Goal: Task Accomplishment & Management: Manage account settings

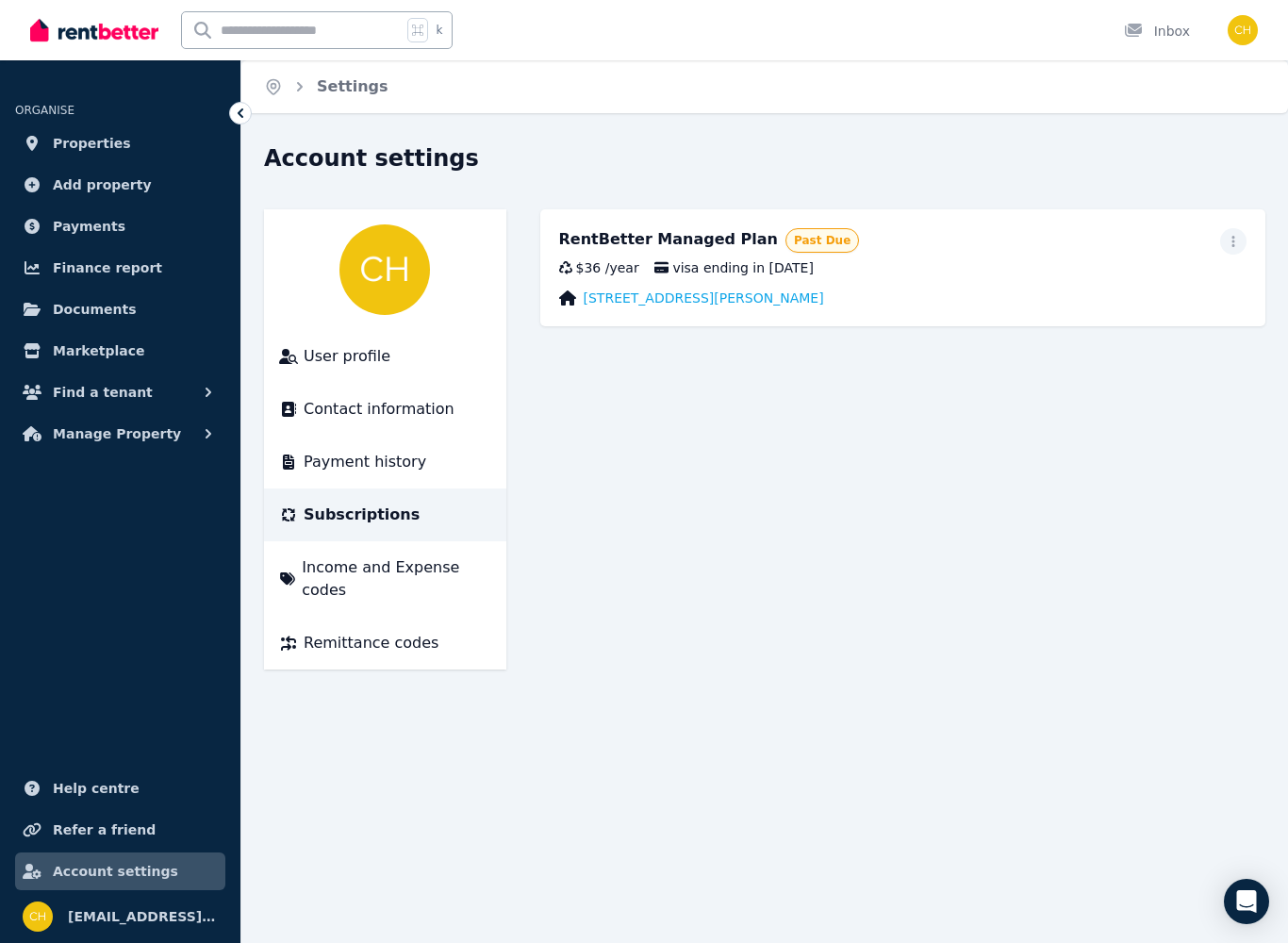
click at [1244, 242] on span "button" at bounding box center [1233, 240] width 26 height 26
click at [450, 566] on span "Income and Expense codes" at bounding box center [395, 579] width 189 height 46
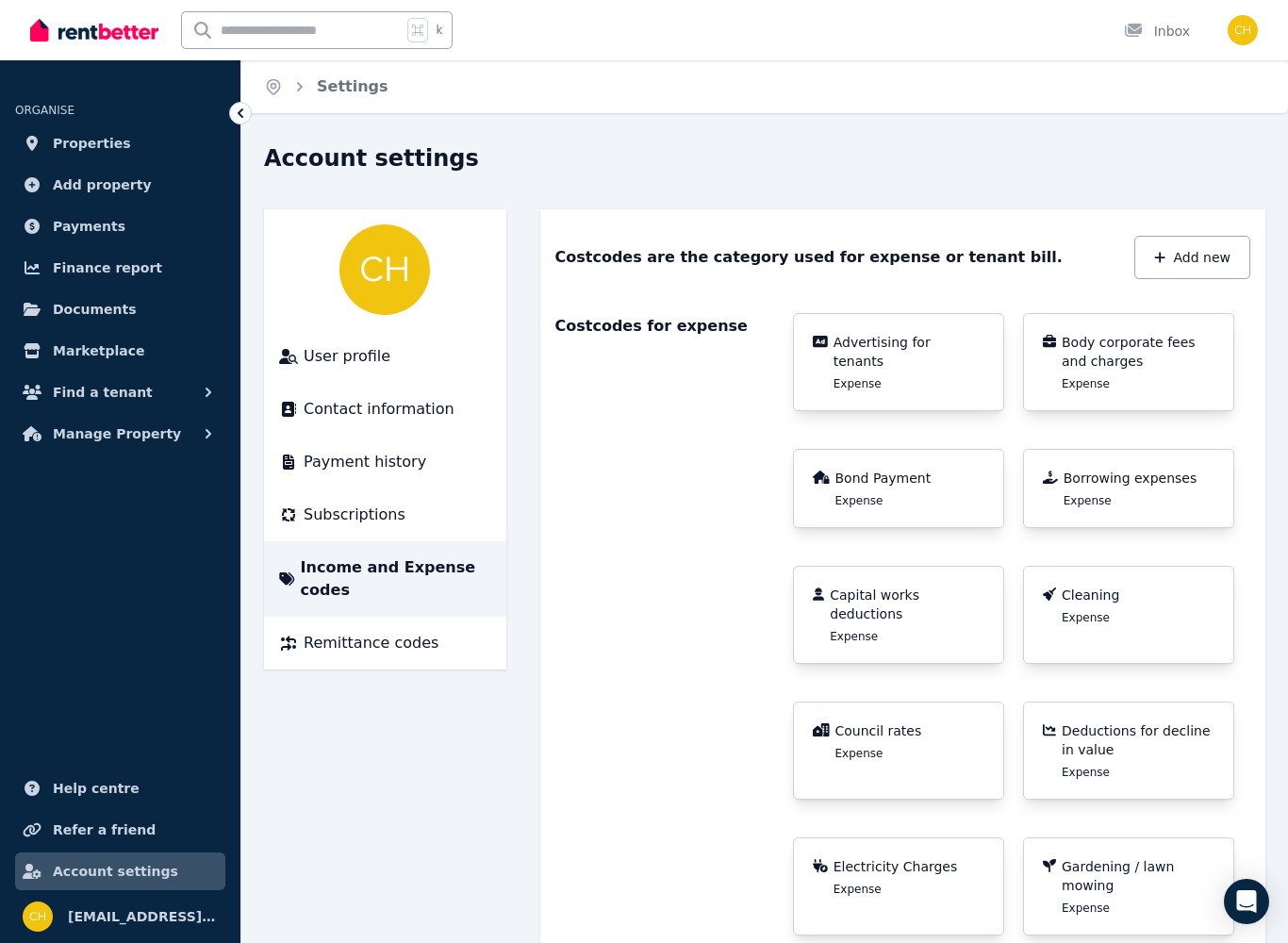
click at [81, 305] on span "Documents" at bounding box center [94, 308] width 84 height 22
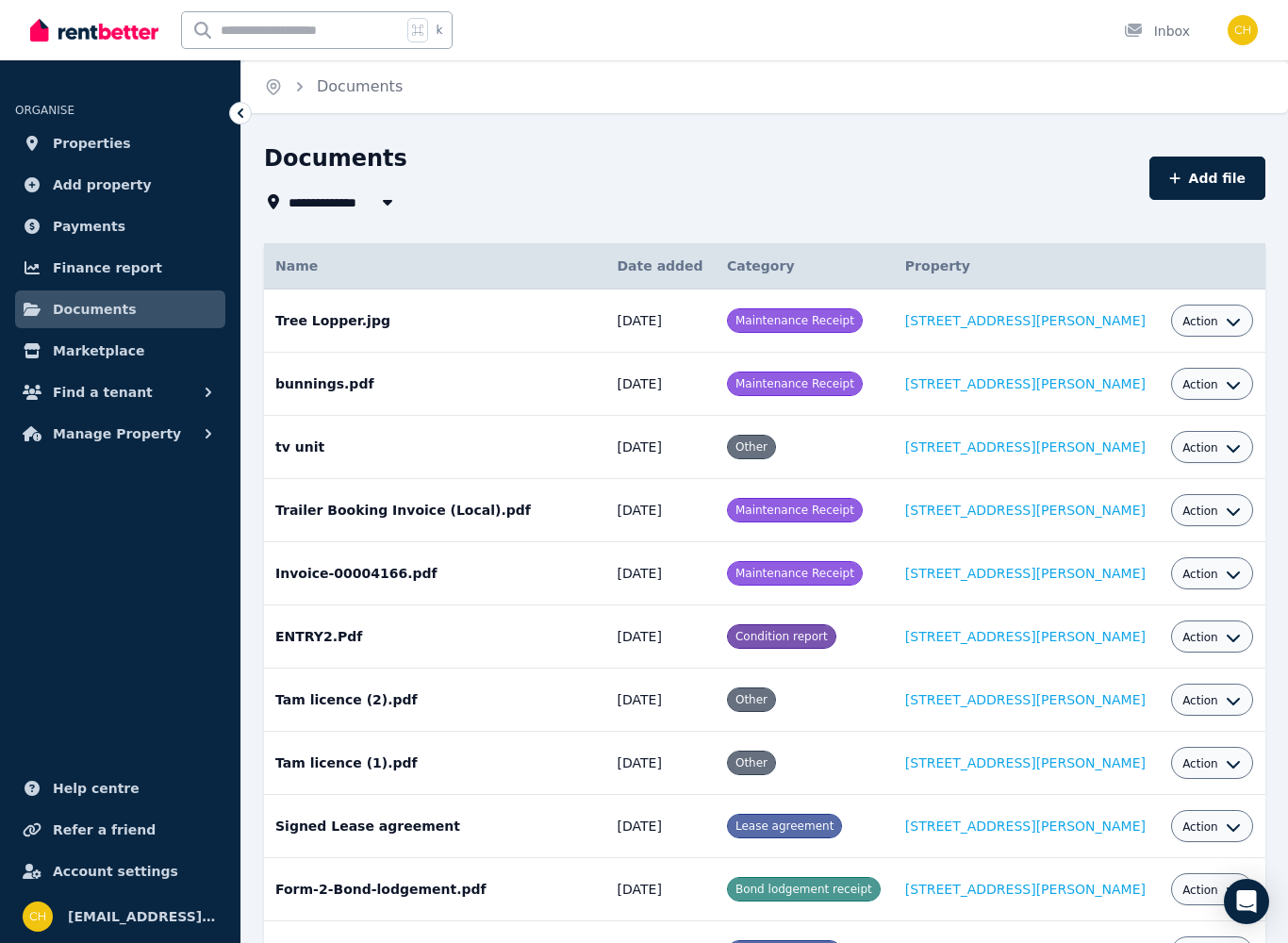
click at [1225, 171] on button "Add file" at bounding box center [1208, 178] width 116 height 44
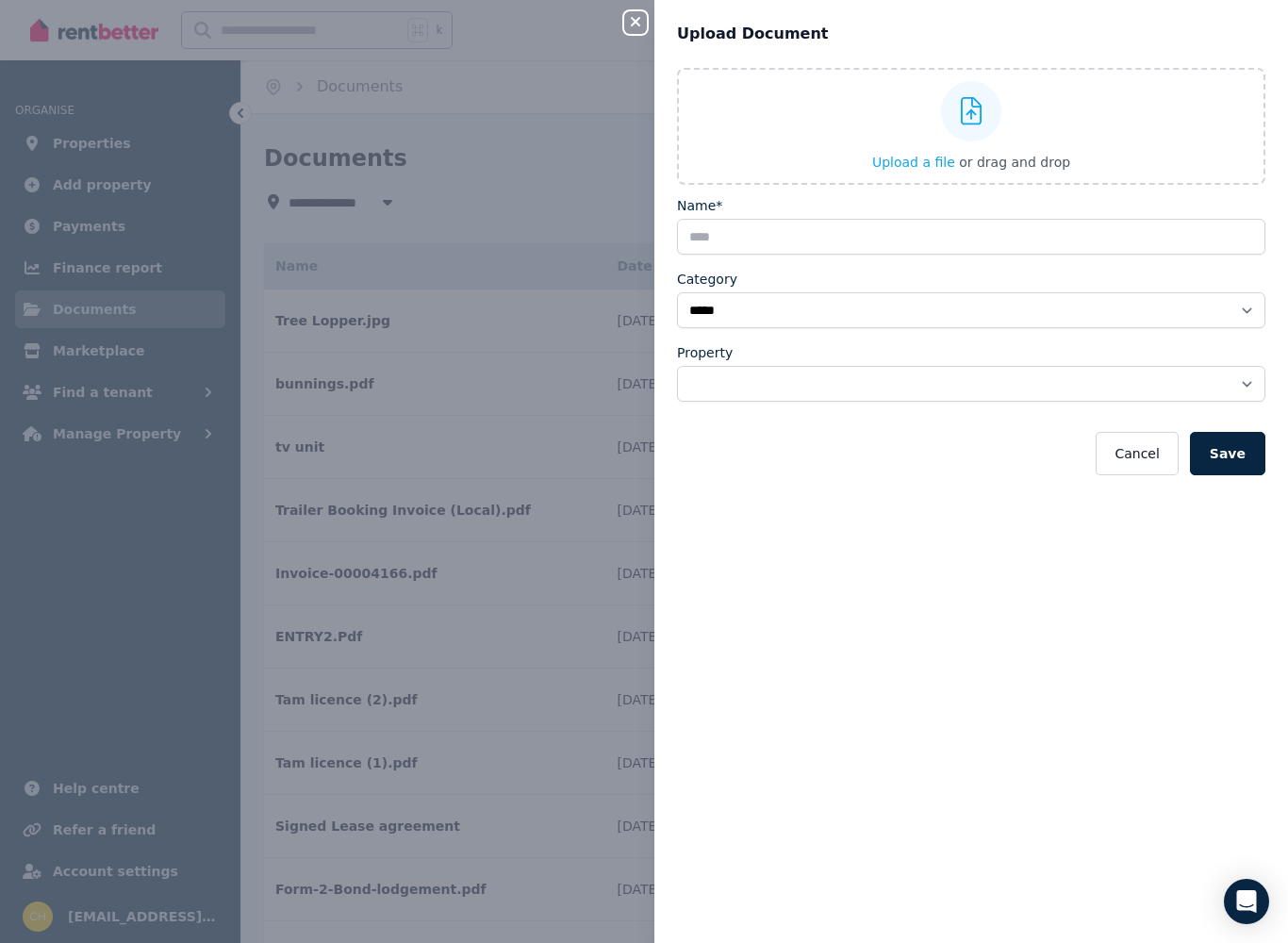
click at [958, 139] on div at bounding box center [971, 111] width 60 height 60
click at [0, 0] on input "Upload a file or drag and drop" at bounding box center [0, 0] width 0 height 0
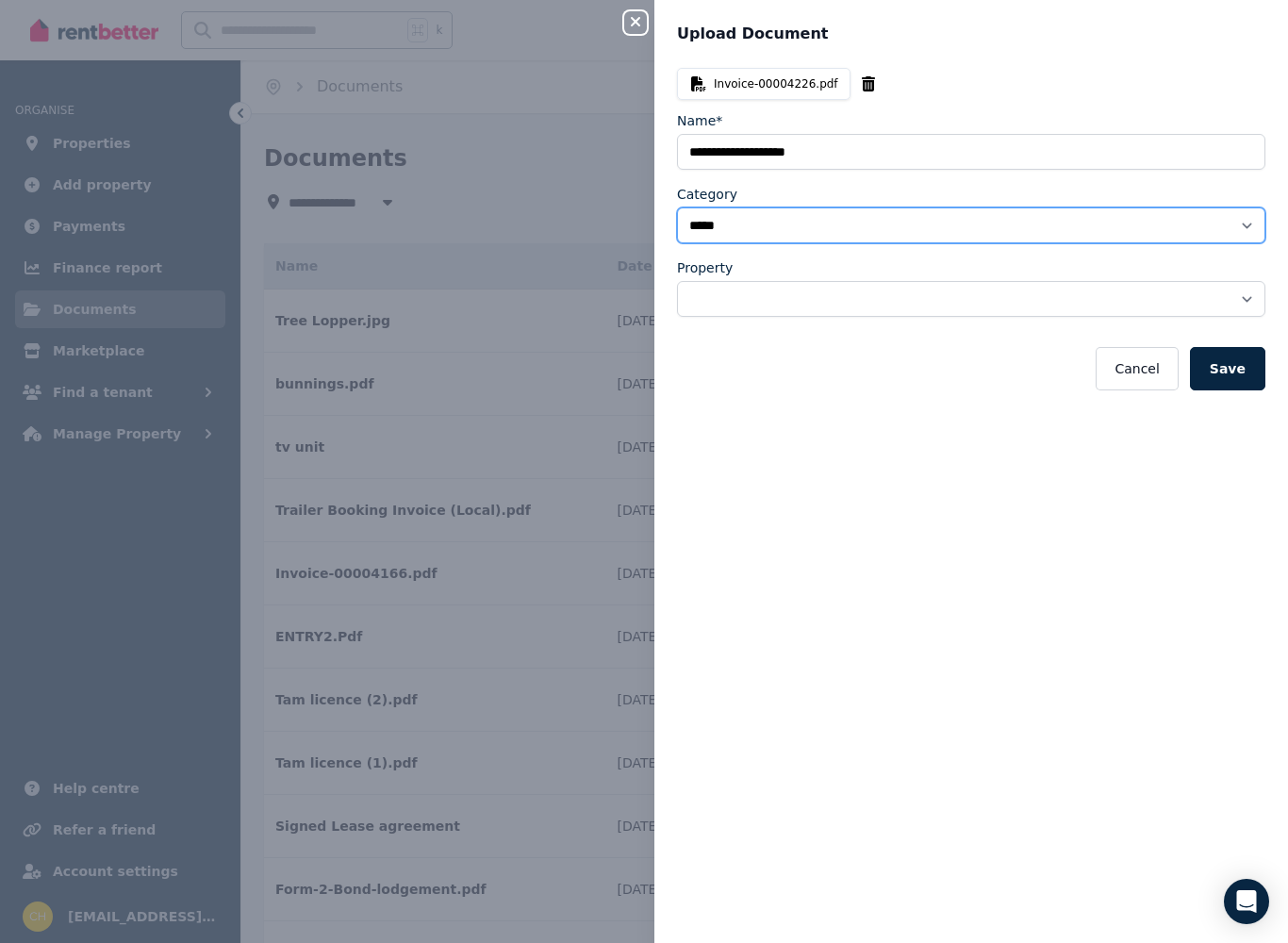
click at [948, 228] on select "**********" at bounding box center [971, 225] width 588 height 36
select select "**********"
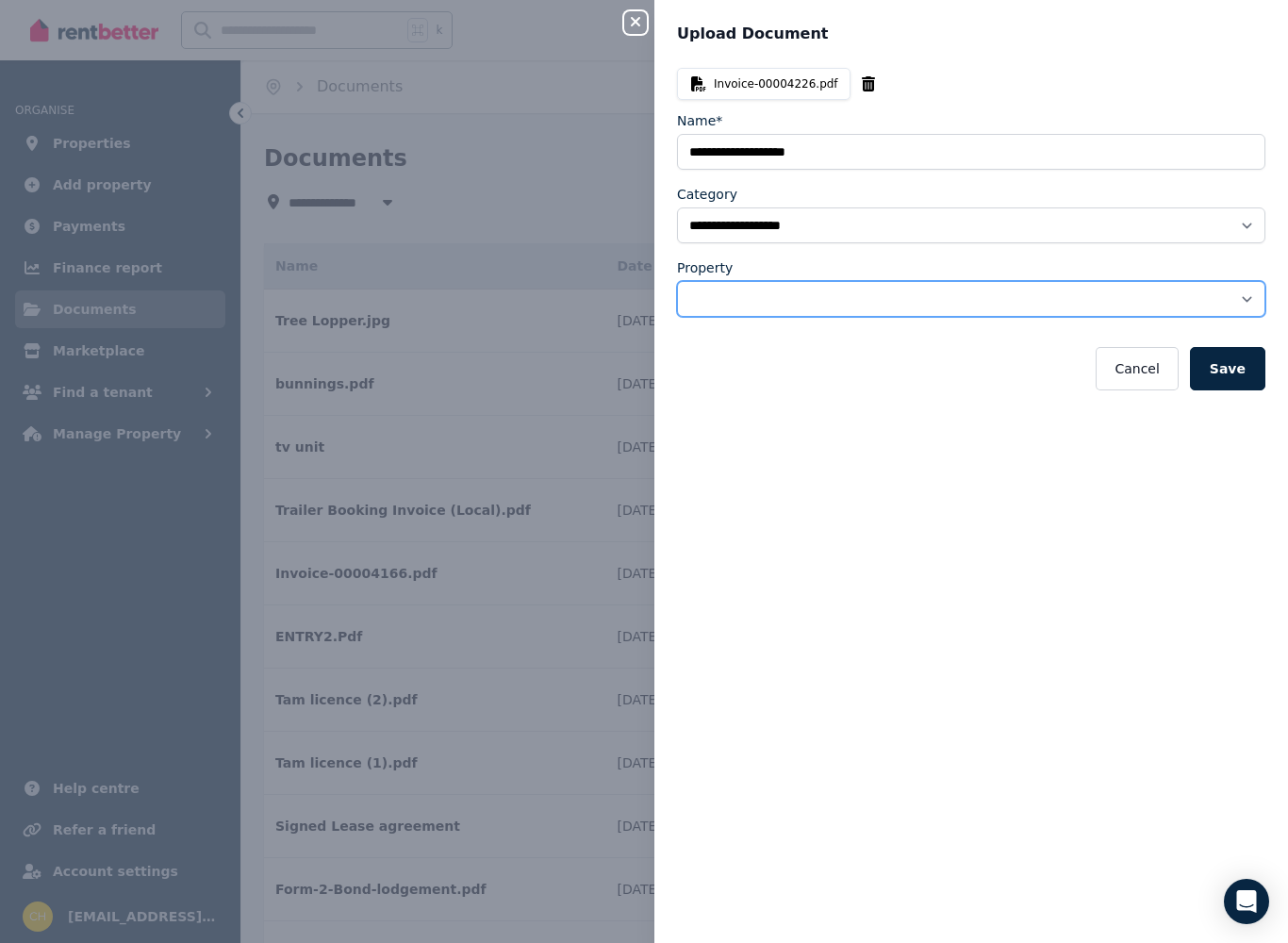
click at [927, 304] on select "**********" at bounding box center [971, 299] width 588 height 36
select select "**********"
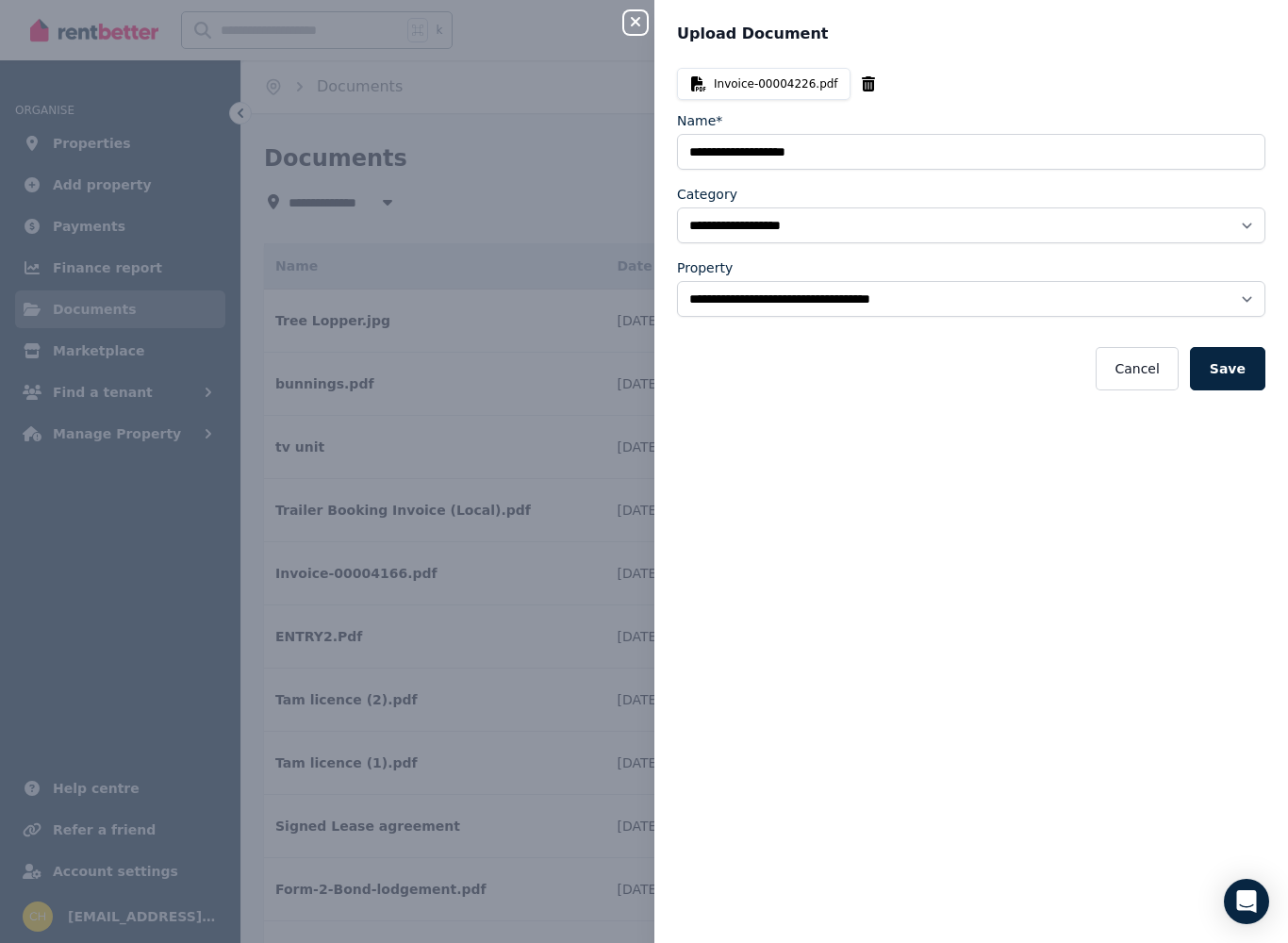
click at [1241, 382] on button "Save" at bounding box center [1228, 368] width 76 height 44
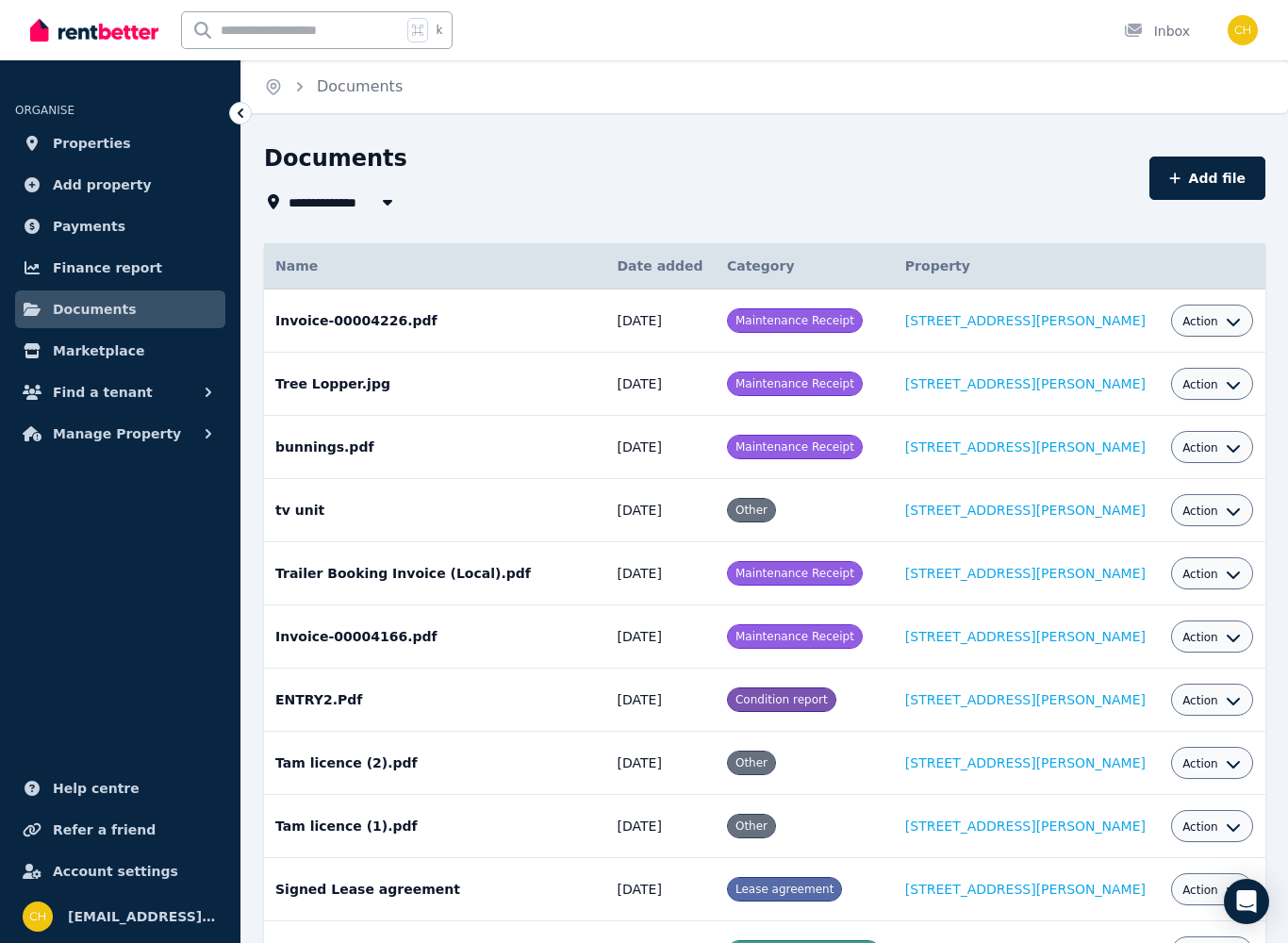
click at [77, 139] on span "Properties" at bounding box center [91, 142] width 79 height 22
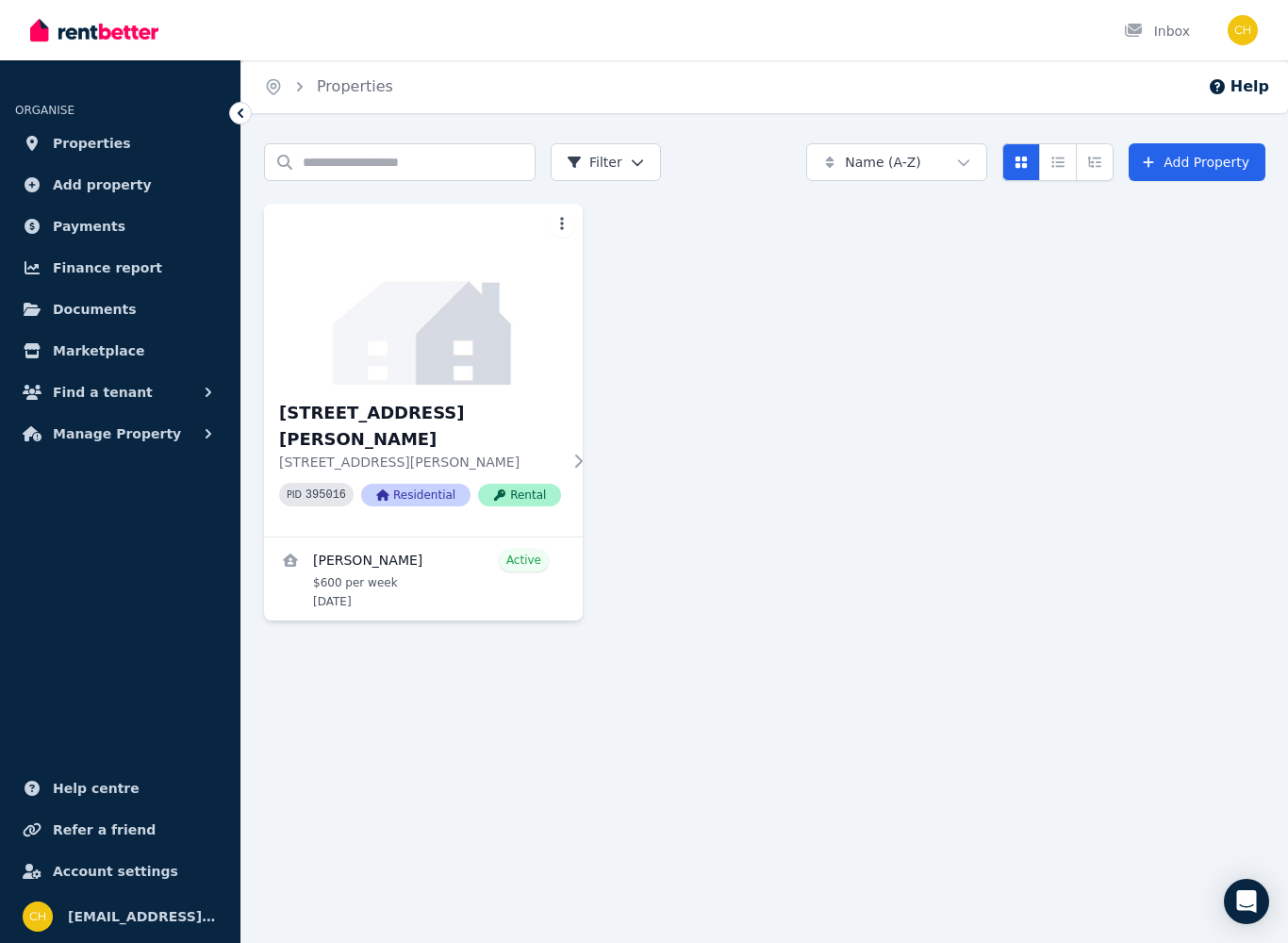
click at [328, 438] on h3 "[STREET_ADDRESS][PERSON_NAME]" at bounding box center [420, 426] width 282 height 52
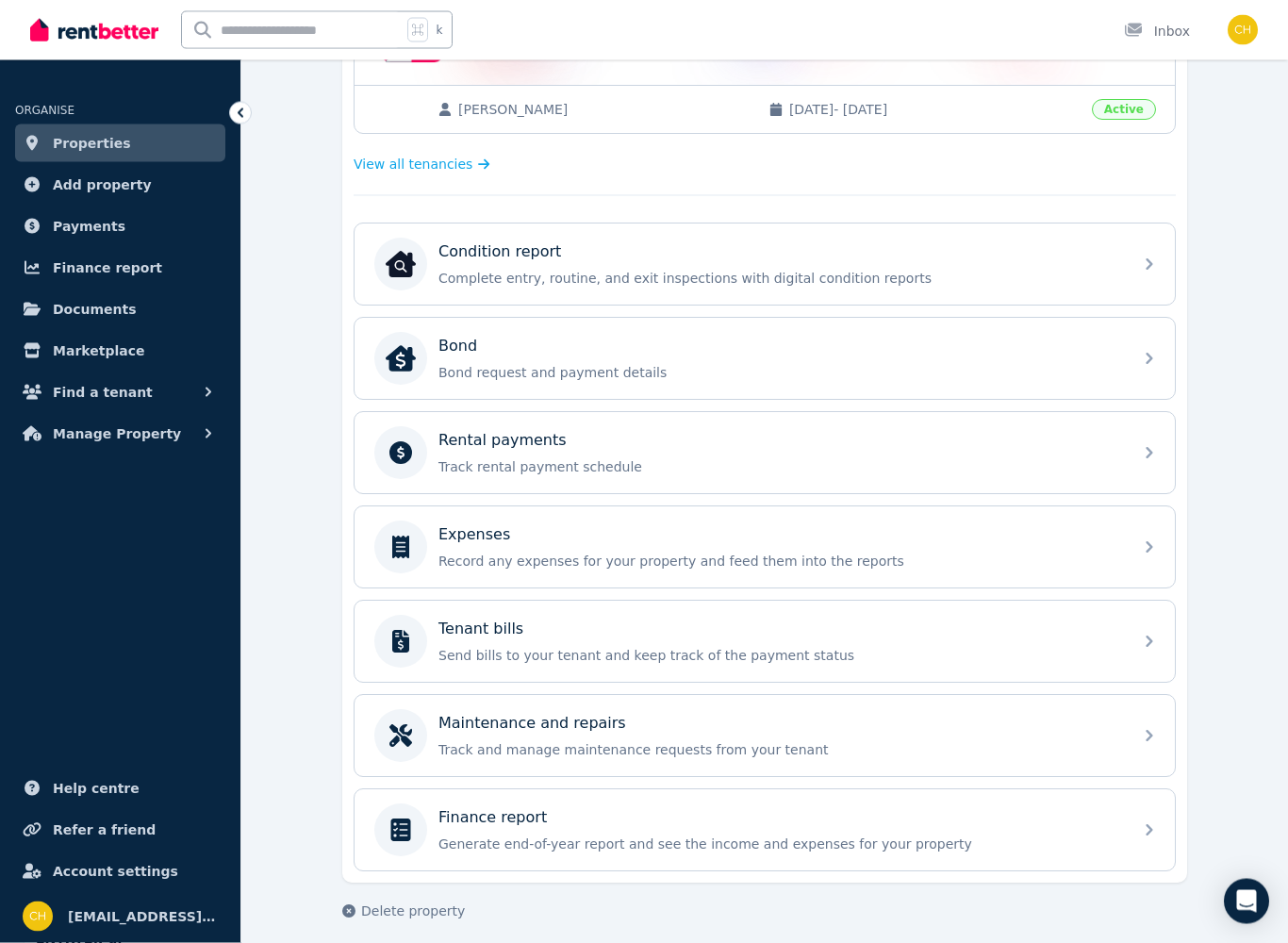
scroll to position [468, 0]
click at [1084, 449] on div "Rental payments" at bounding box center [779, 440] width 683 height 22
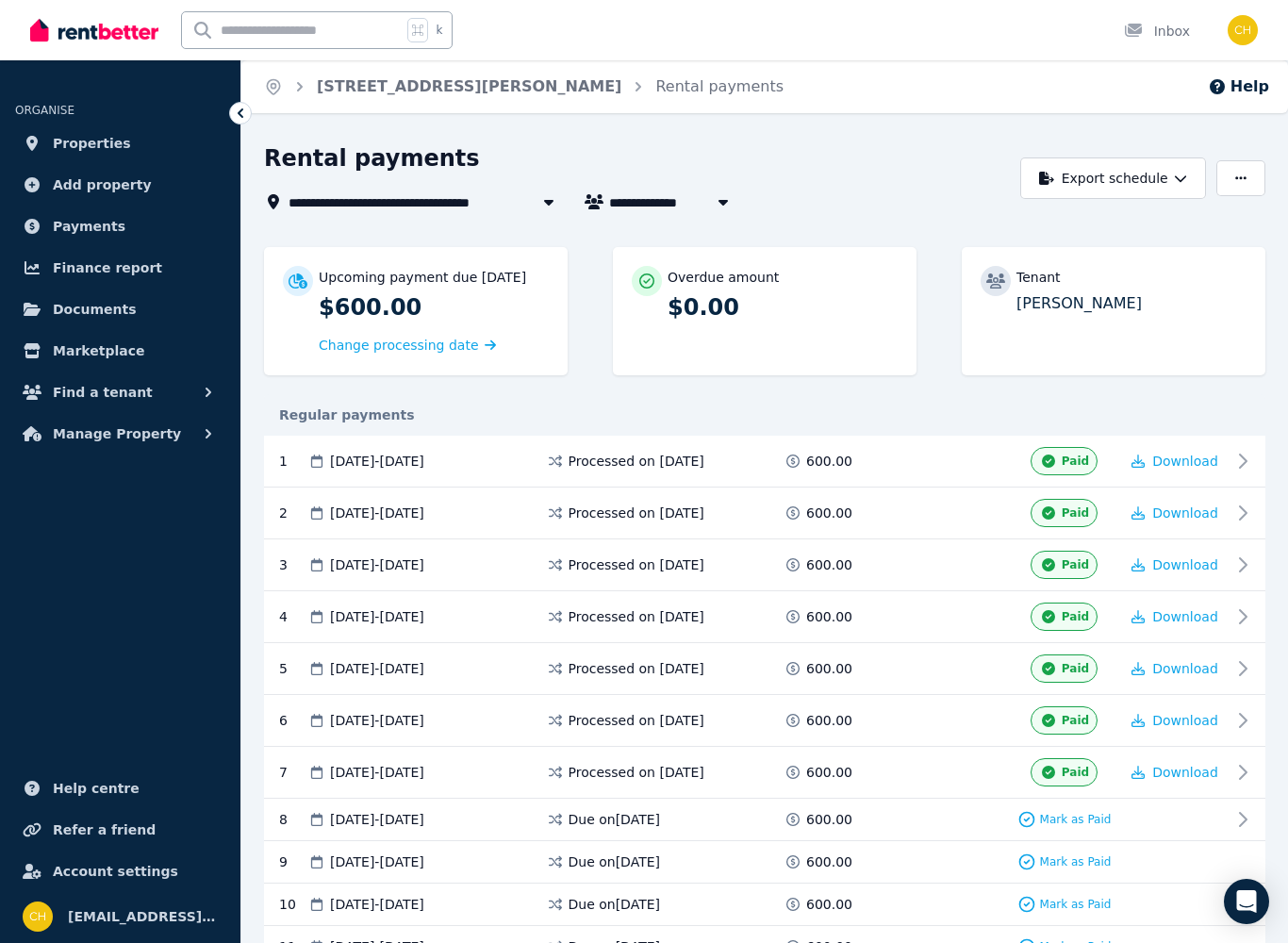
click at [1241, 828] on icon at bounding box center [1242, 819] width 22 height 22
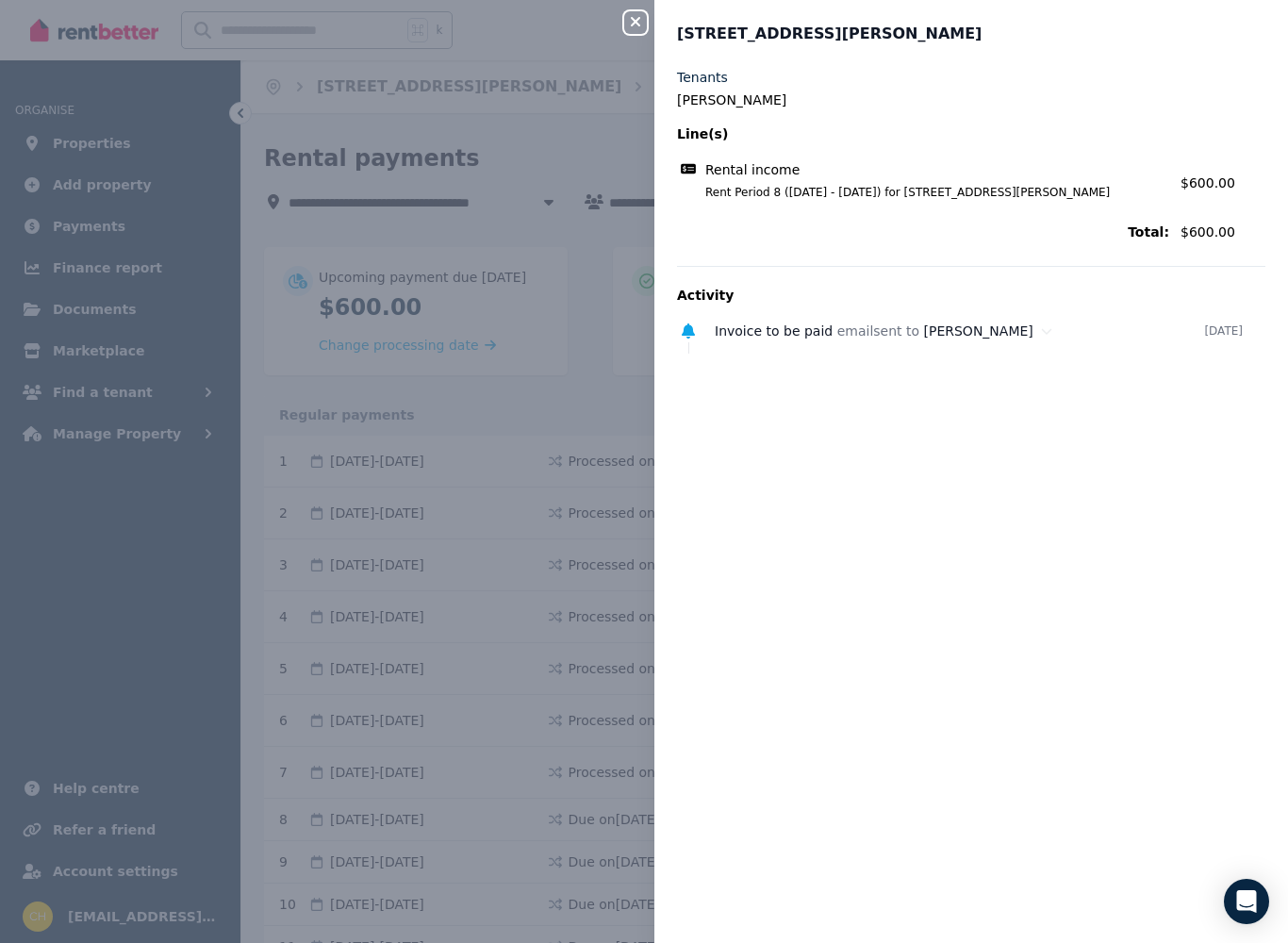
click at [638, 27] on icon "button" at bounding box center [635, 22] width 22 height 16
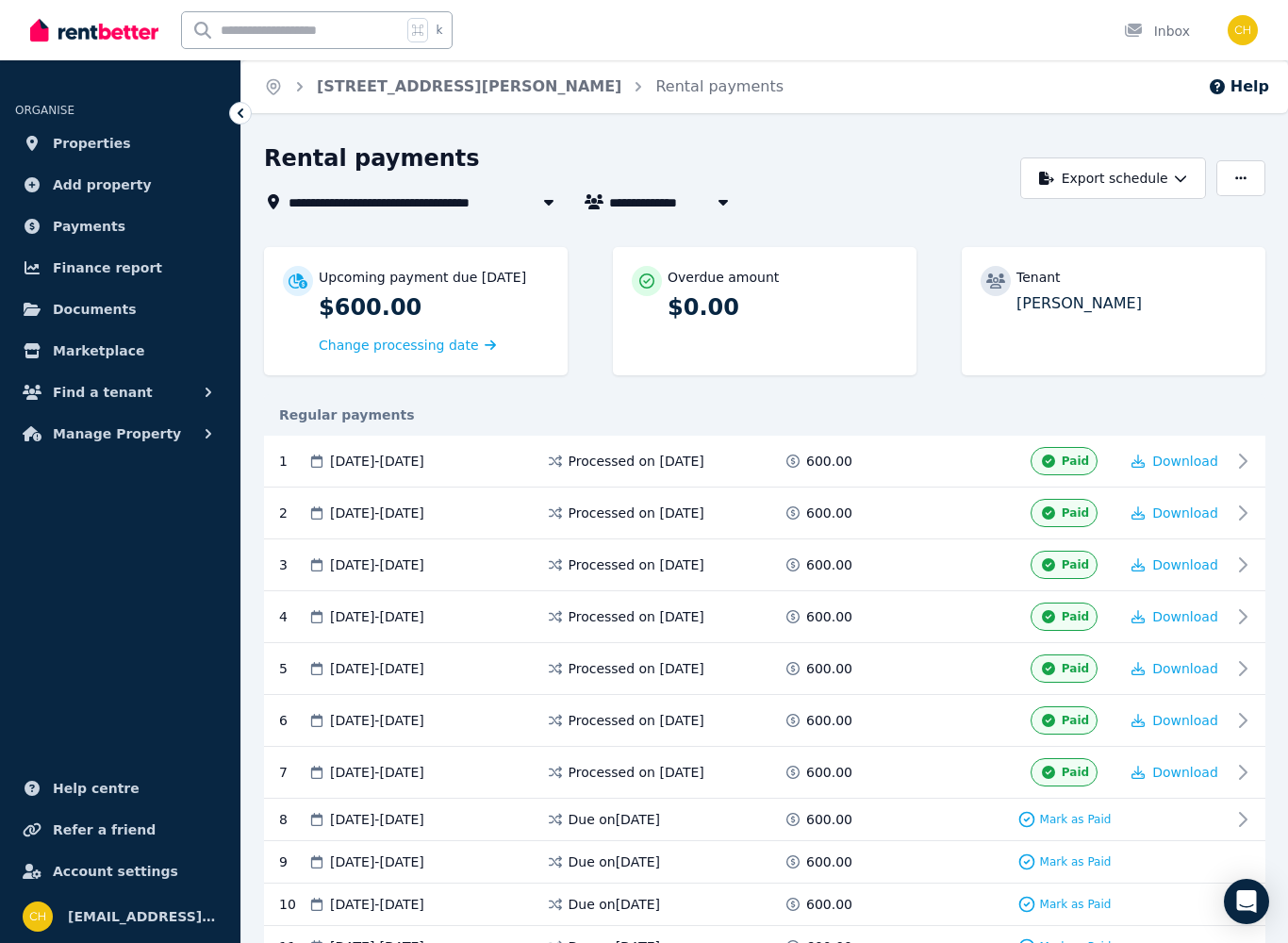
click at [1083, 825] on span "Mark as Paid" at bounding box center [1076, 820] width 72 height 16
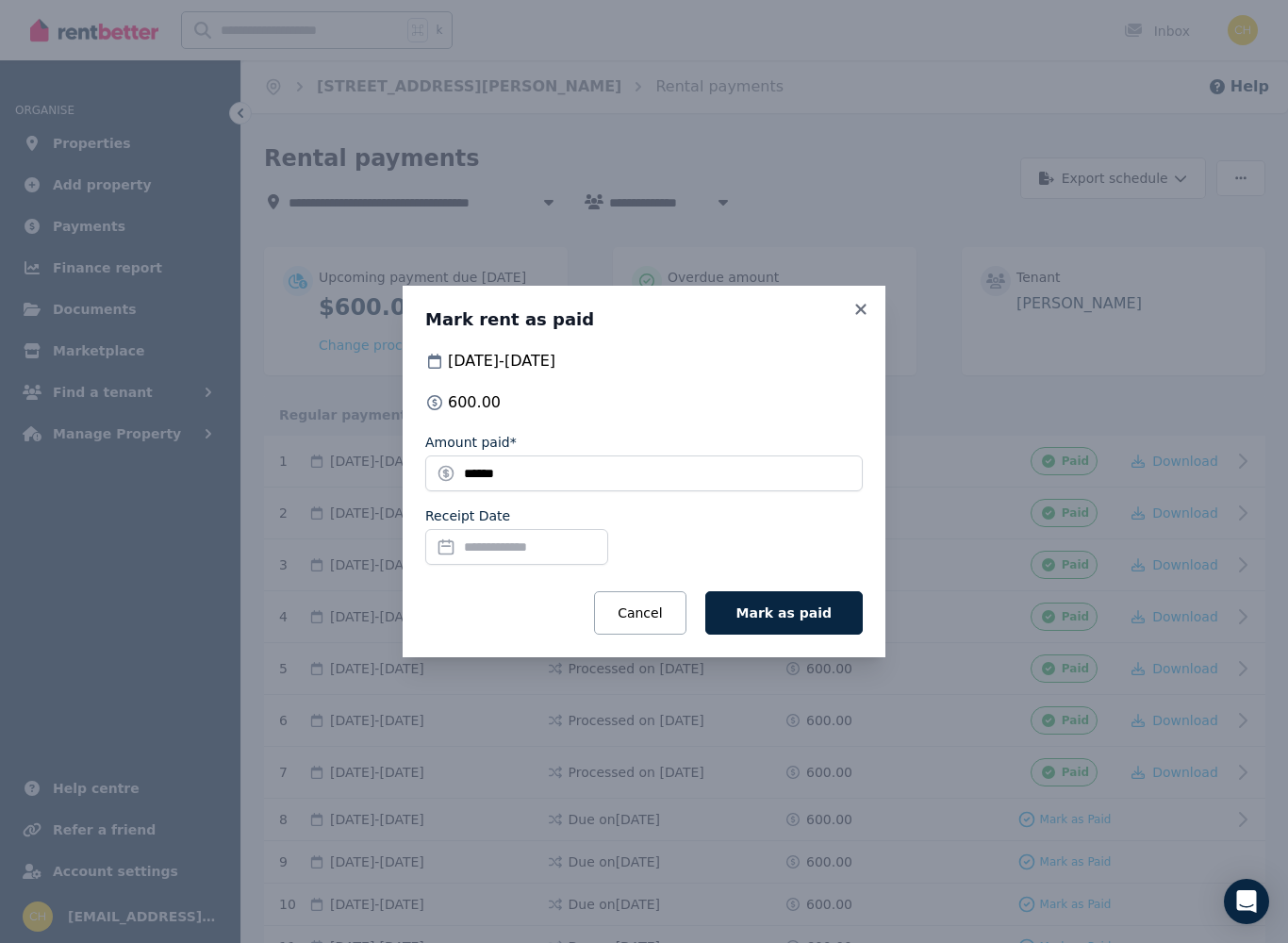
click at [794, 606] on span "Mark as paid" at bounding box center [784, 613] width 95 height 16
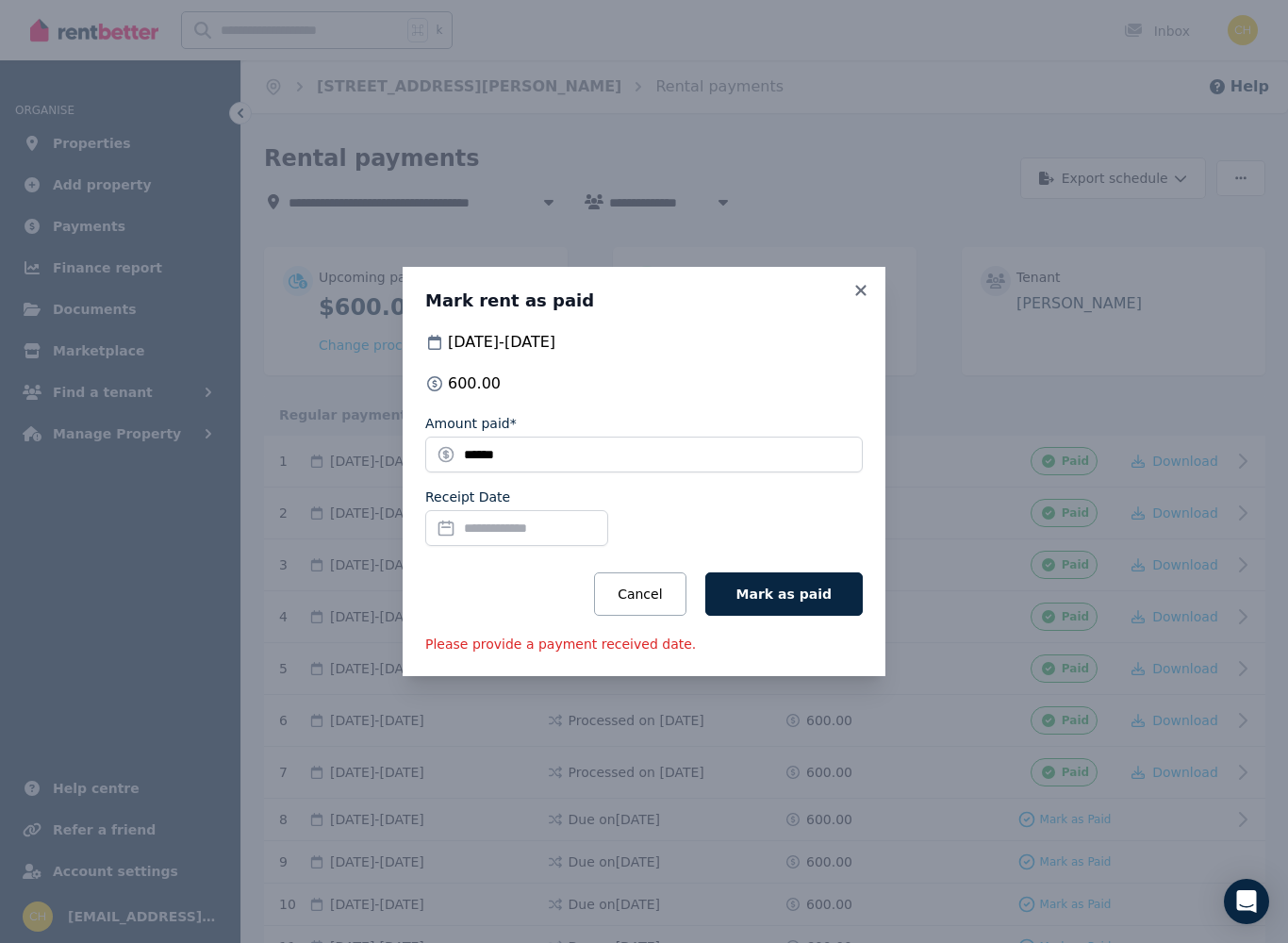
click at [546, 533] on input "Receipt Date" at bounding box center [517, 527] width 183 height 36
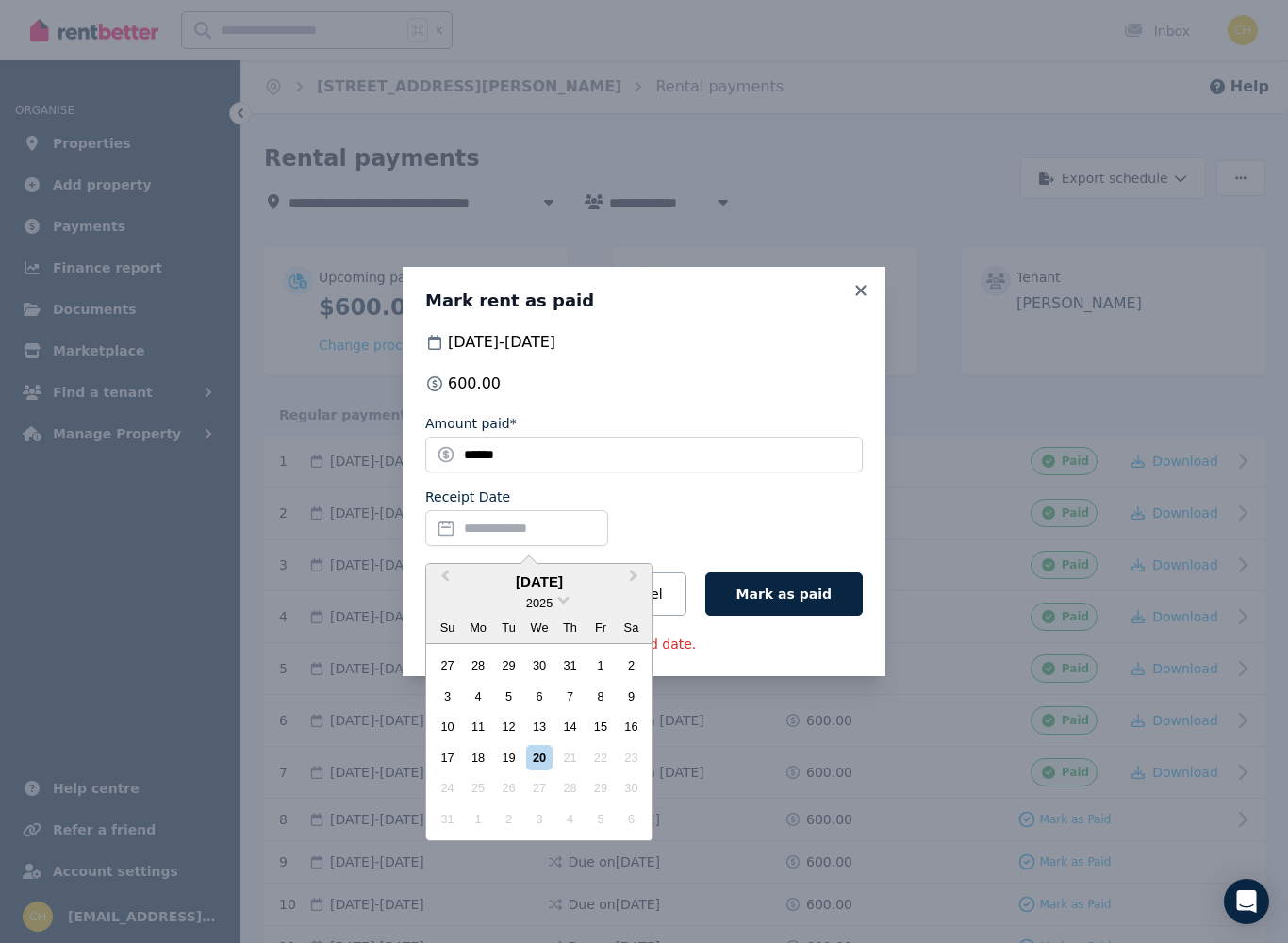
click at [545, 753] on div "20" at bounding box center [539, 758] width 25 height 25
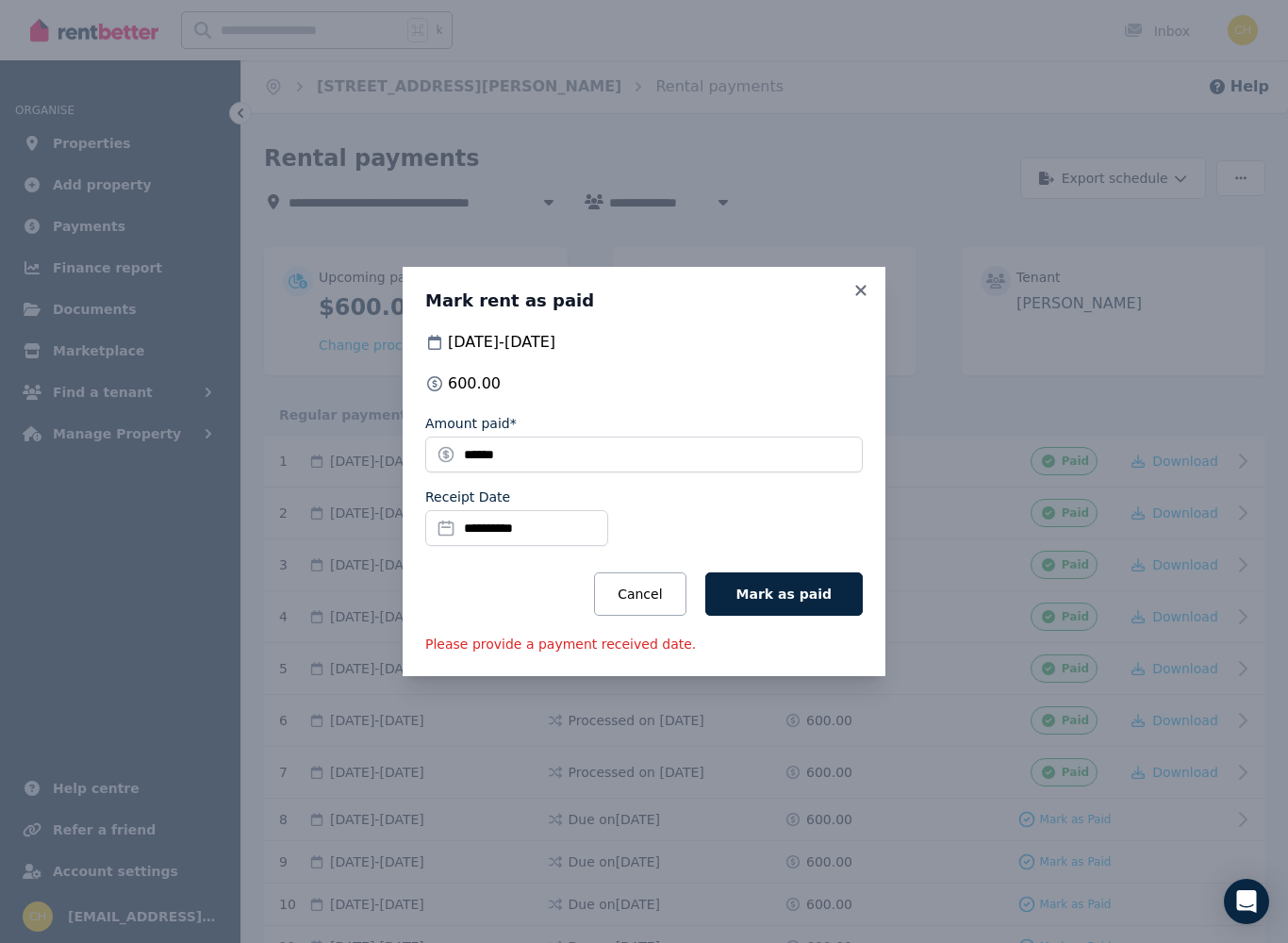
click at [810, 593] on span "Mark as paid" at bounding box center [784, 594] width 95 height 16
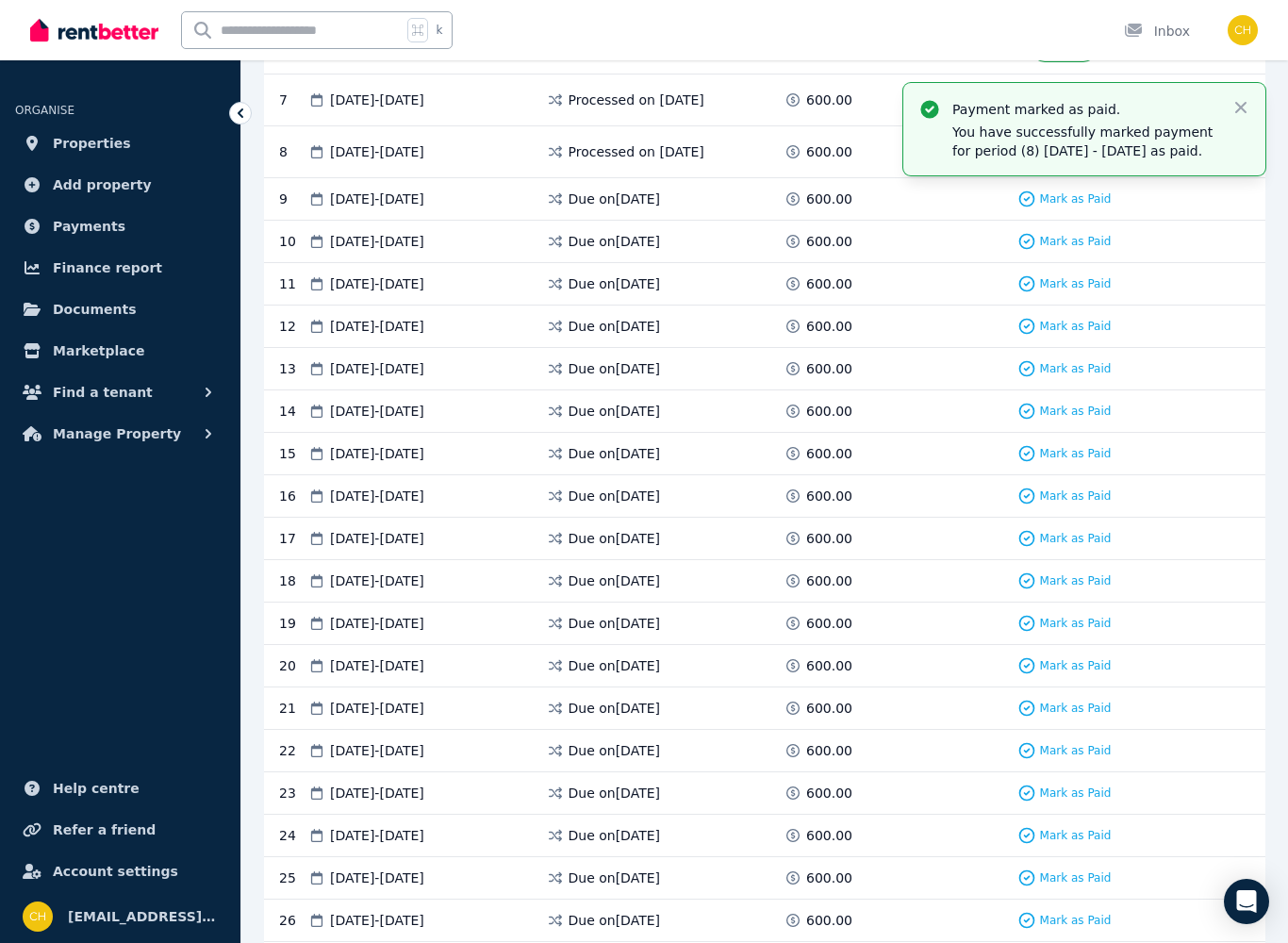
scroll to position [678, 0]
